Goal: Navigation & Orientation: Find specific page/section

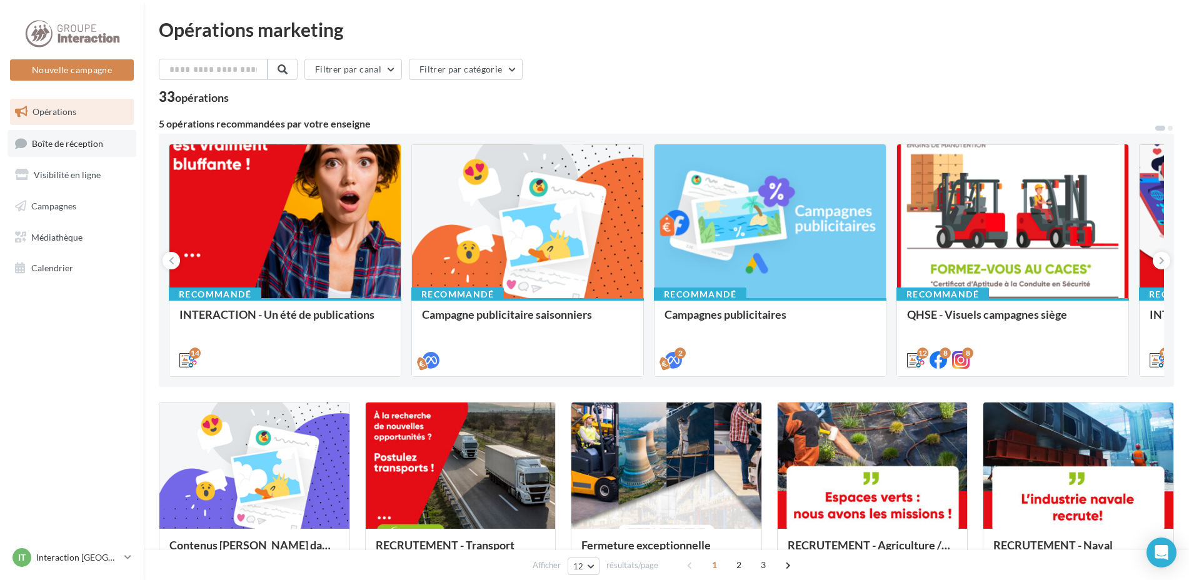
click at [65, 142] on span "Boîte de réception" at bounding box center [67, 142] width 71 height 11
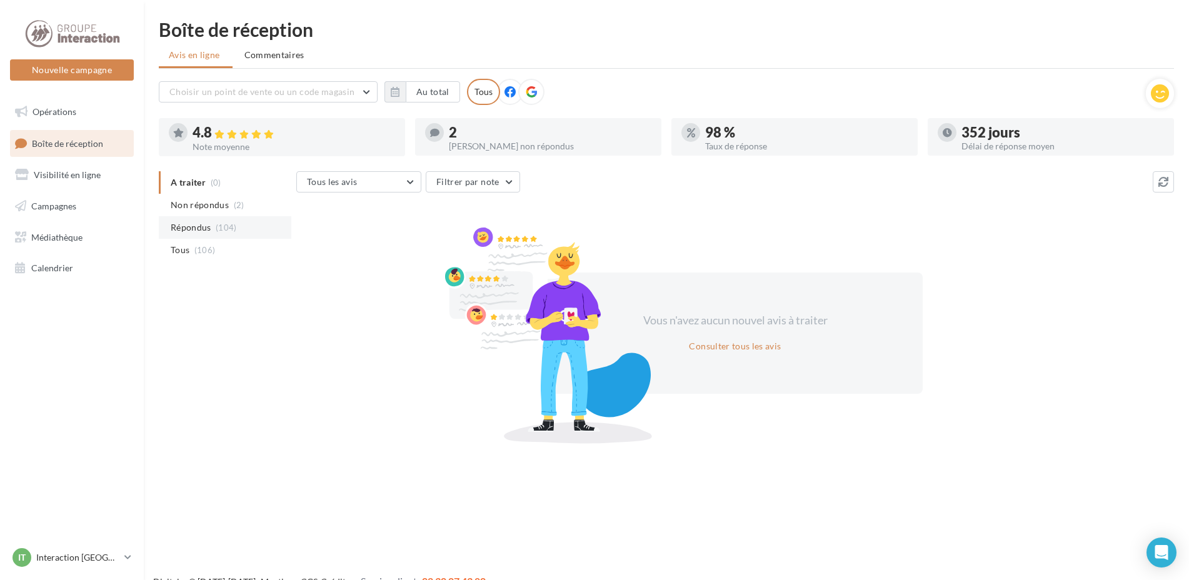
click at [194, 227] on span "Répondus" at bounding box center [191, 227] width 41 height 12
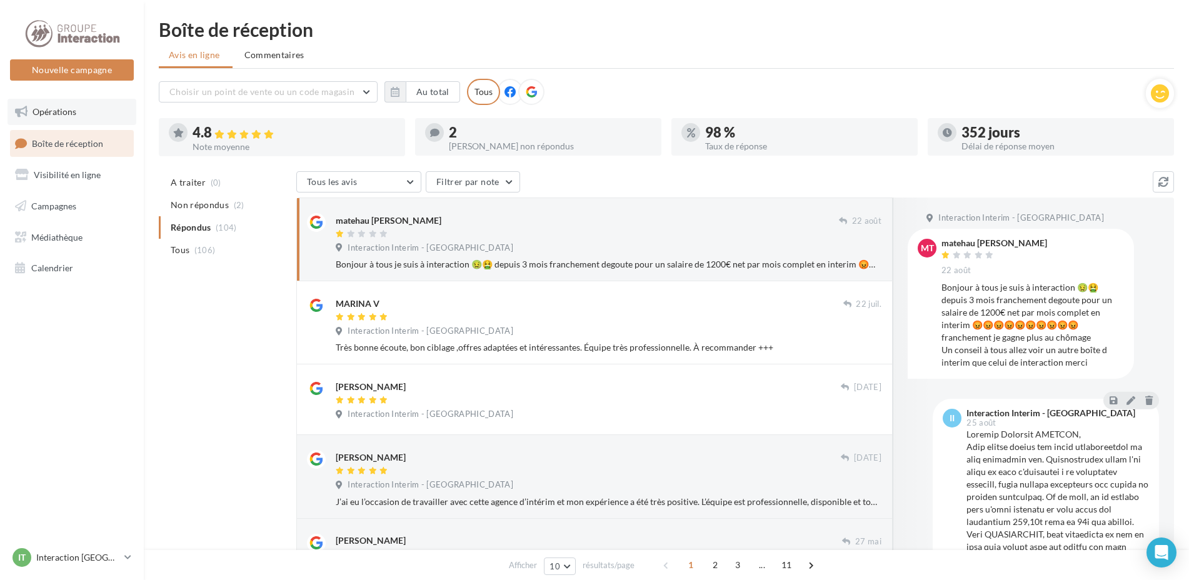
click at [79, 117] on link "Opérations" at bounding box center [71, 112] width 129 height 26
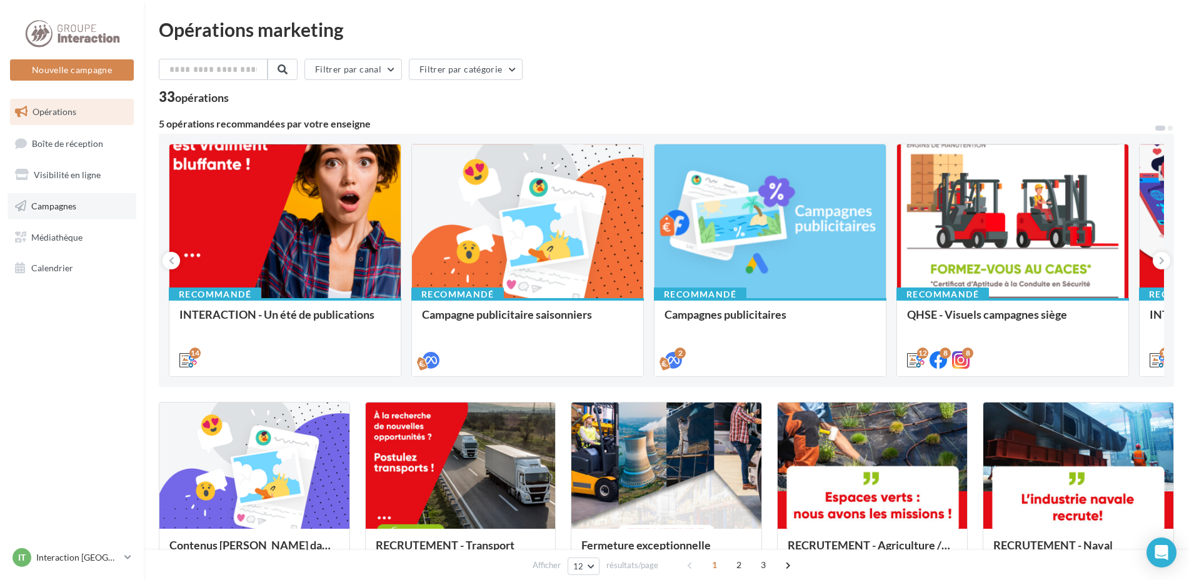
click at [76, 201] on link "Campagnes" at bounding box center [71, 206] width 129 height 26
